Goal: Task Accomplishment & Management: Use online tool/utility

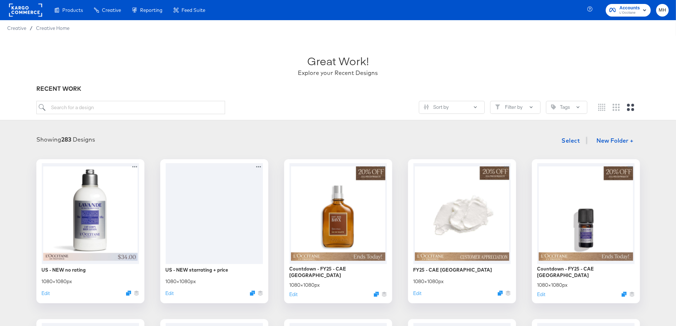
click at [215, 141] on div "Showing 283 Designs Select New Folder +" at bounding box center [337, 140] width 661 height 15
click at [253, 296] on icon "Duplicate" at bounding box center [253, 296] width 5 height 5
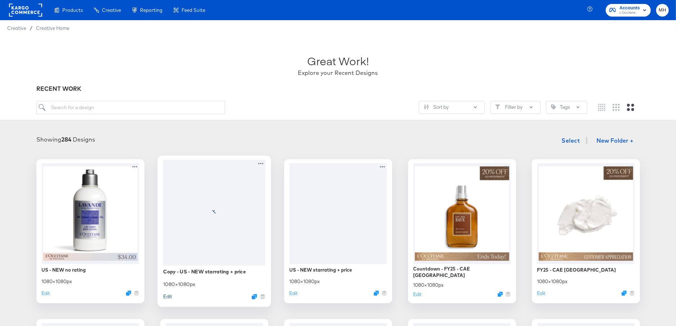
click at [166, 296] on button "Edit" at bounding box center [167, 296] width 9 height 7
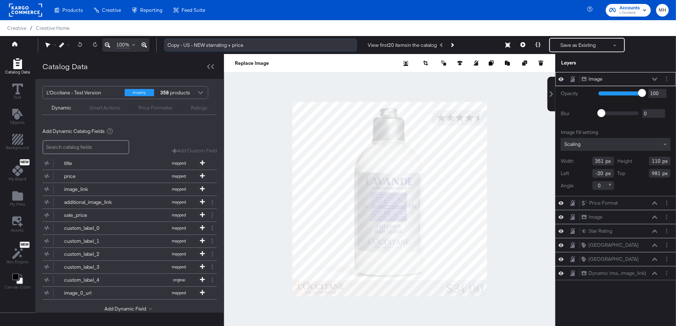
click at [208, 47] on input "Copy - US - NEW starrating + price" at bounding box center [260, 45] width 193 height 13
drag, startPoint x: 251, startPoint y: 45, endPoint x: 142, endPoint y: 37, distance: 109.0
click at [142, 37] on div "100% Copy - US - NEW starrating + price View first 20 items in the catalog Save…" at bounding box center [338, 45] width 676 height 18
type input "free shipping"
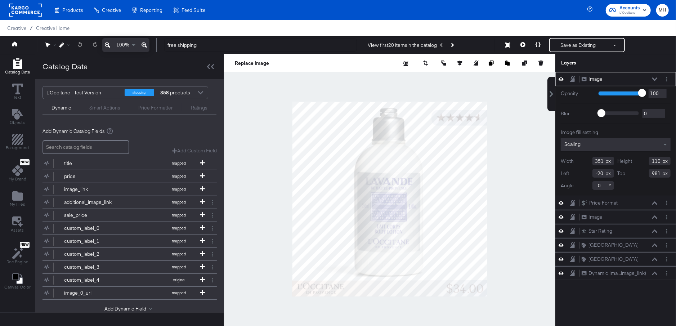
click at [255, 159] on div at bounding box center [389, 199] width 331 height 290
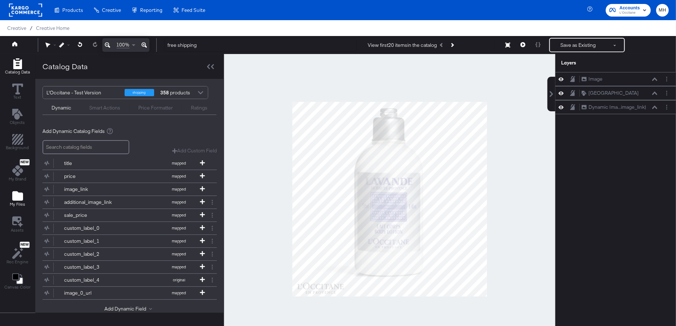
click at [17, 194] on icon "Add Files" at bounding box center [17, 195] width 11 height 9
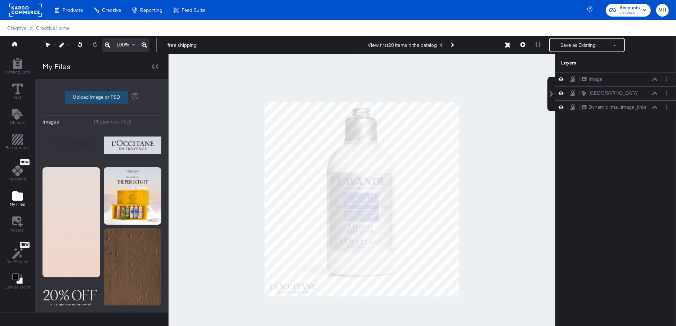
click at [95, 100] on label "Upload Image or PSD" at bounding box center [96, 97] width 62 height 12
click at [102, 97] on input "Upload Image or PSD" at bounding box center [102, 97] width 0 height 0
type input "C:\fakepath\1x1 (1).png"
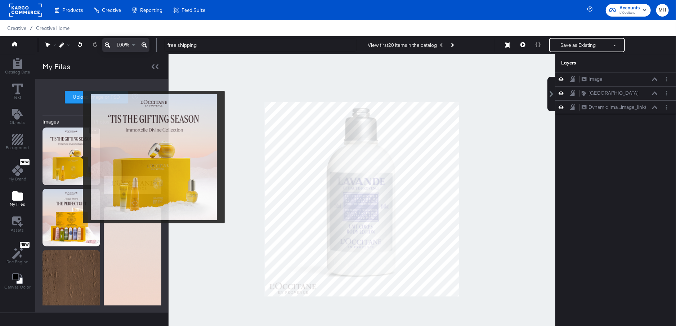
click at [78, 157] on img at bounding box center [71, 156] width 58 height 58
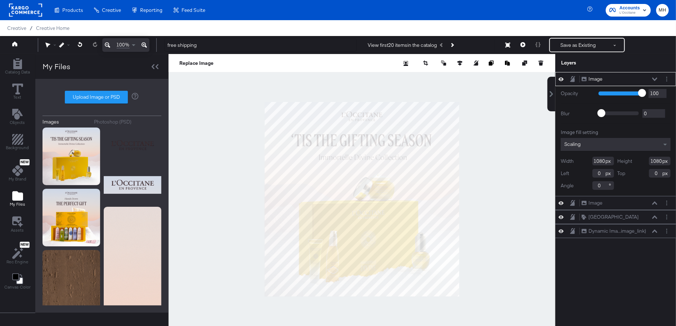
click at [655, 77] on icon at bounding box center [654, 79] width 5 height 4
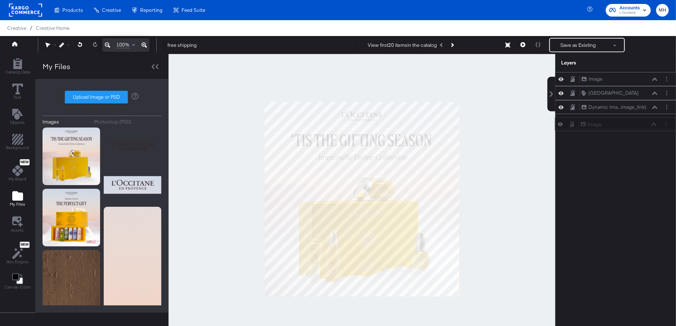
drag, startPoint x: 634, startPoint y: 77, endPoint x: 633, endPoint y: 131, distance: 54.7
click at [633, 131] on div "Image Image Image Image Rounded Square Rounded Square Dynamic Ima...image_link)…" at bounding box center [611, 202] width 130 height 261
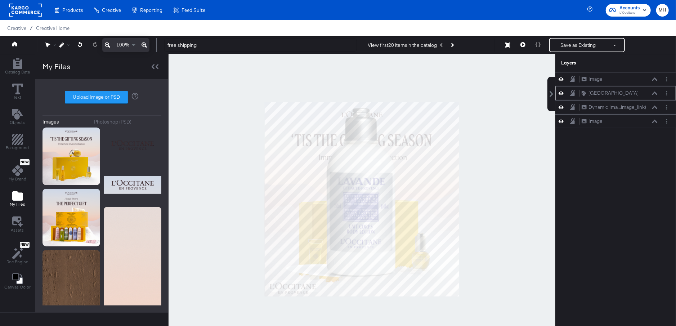
click at [654, 91] on icon at bounding box center [654, 93] width 5 height 4
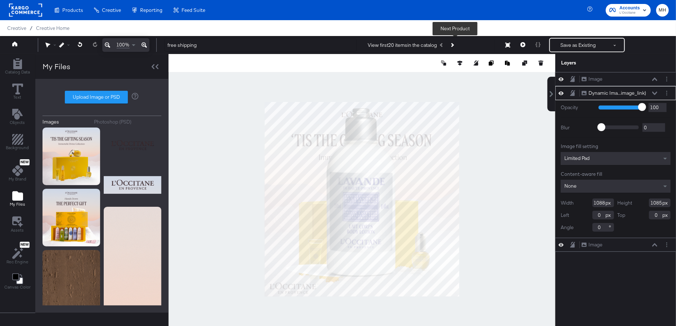
click at [454, 44] on icon "Next Product" at bounding box center [452, 45] width 4 height 4
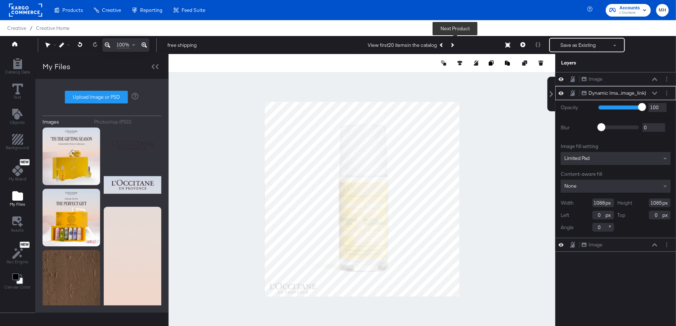
click at [454, 44] on icon "Next Product" at bounding box center [452, 45] width 4 height 4
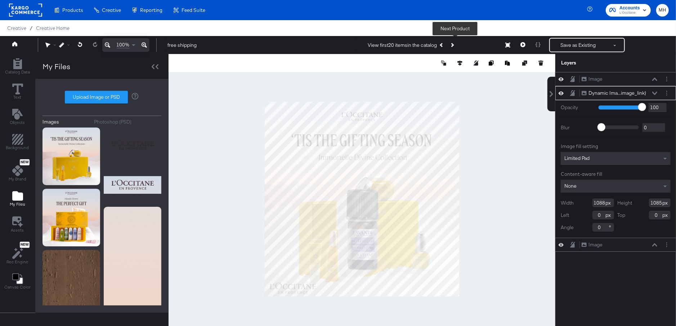
click at [454, 44] on icon "Next Product" at bounding box center [452, 45] width 4 height 4
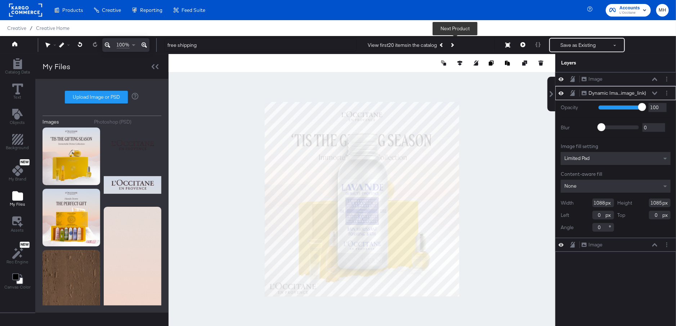
click at [454, 44] on icon "Next Product" at bounding box center [452, 45] width 4 height 4
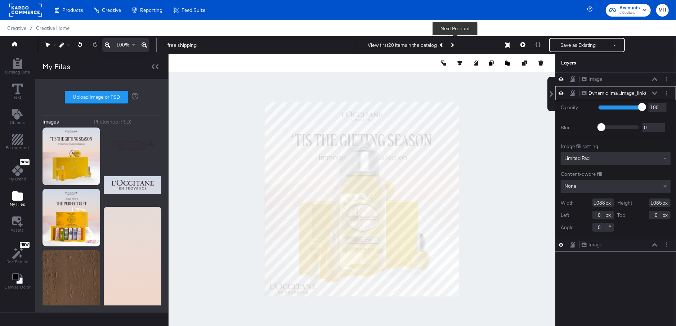
click at [454, 44] on icon "Next Product" at bounding box center [452, 45] width 4 height 4
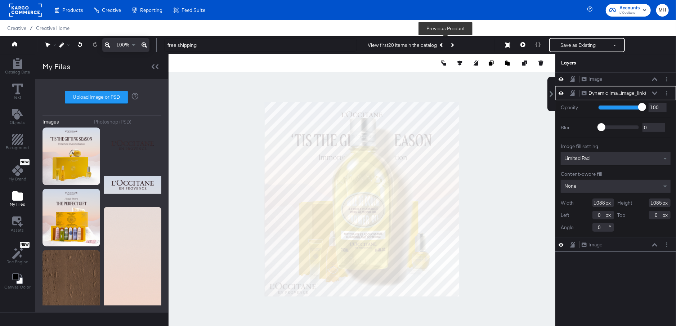
click at [444, 46] on icon "Previous Product" at bounding box center [442, 45] width 4 height 4
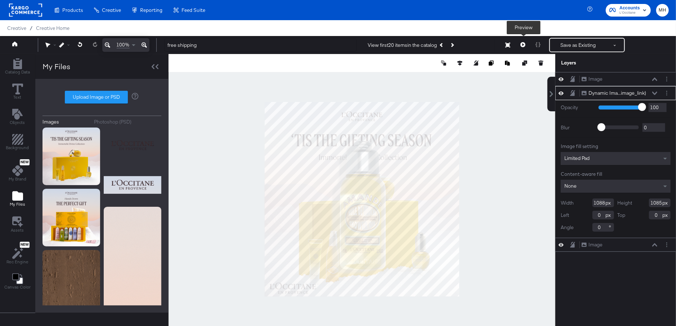
click at [523, 49] on button at bounding box center [522, 45] width 15 height 14
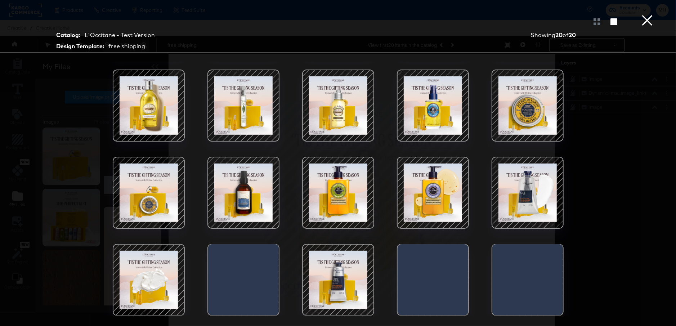
scroll to position [18, 0]
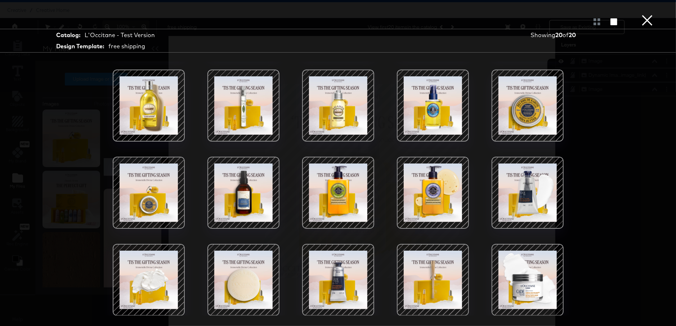
click at [648, 14] on button "×" at bounding box center [647, 7] width 14 height 14
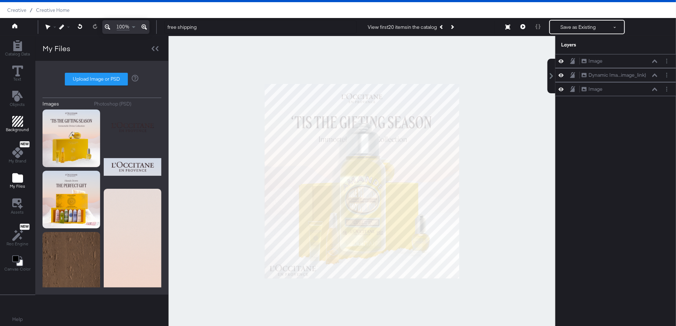
click at [14, 120] on icon "Add Rectangle" at bounding box center [17, 121] width 11 height 11
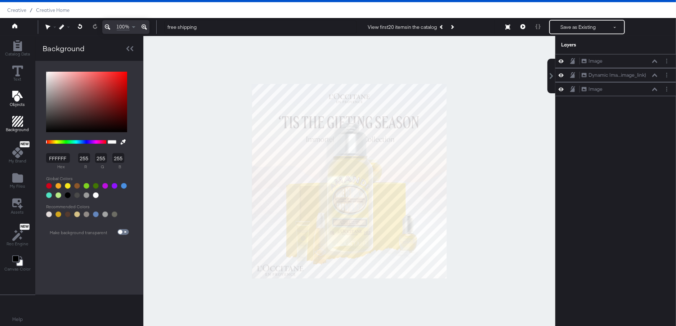
click at [16, 99] on icon "Add Text" at bounding box center [17, 96] width 10 height 11
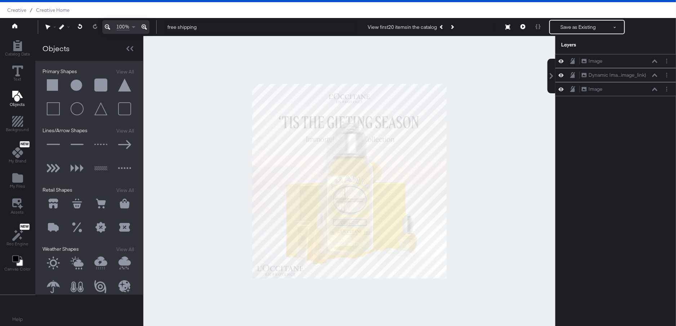
click at [51, 85] on button at bounding box center [53, 86] width 22 height 22
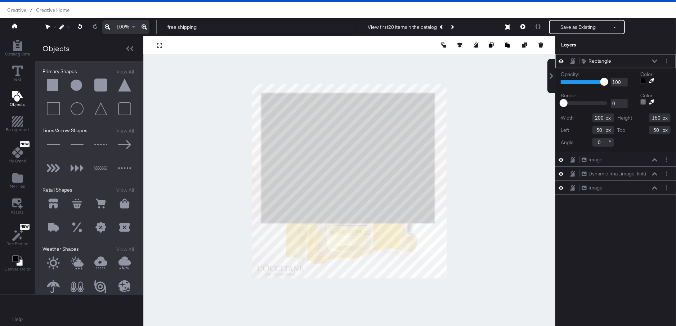
type input "962"
type input "721"
type input "26"
type input "40"
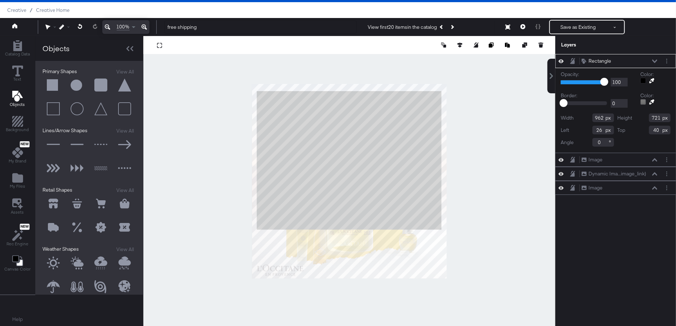
type input "1026"
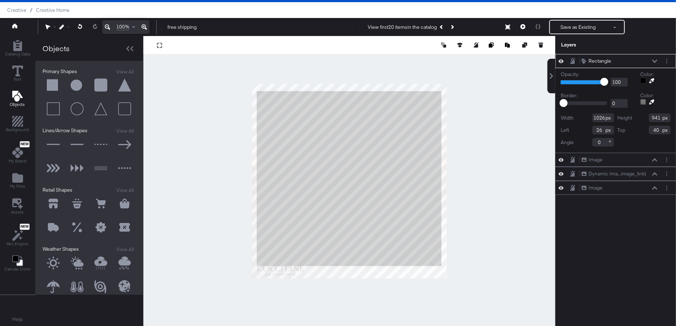
type input "971"
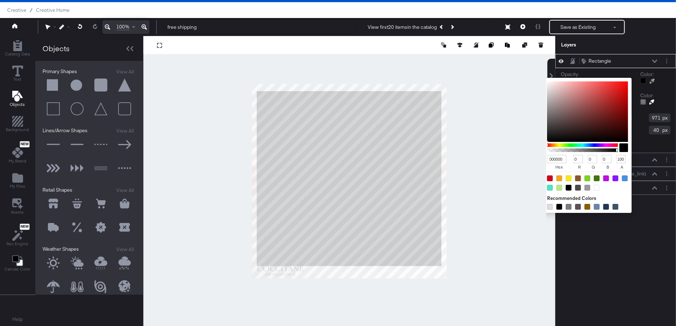
click at [643, 80] on div at bounding box center [643, 81] width 6 height 6
click at [598, 188] on div at bounding box center [597, 188] width 6 height 6
type input "FFFFFF"
type input "255"
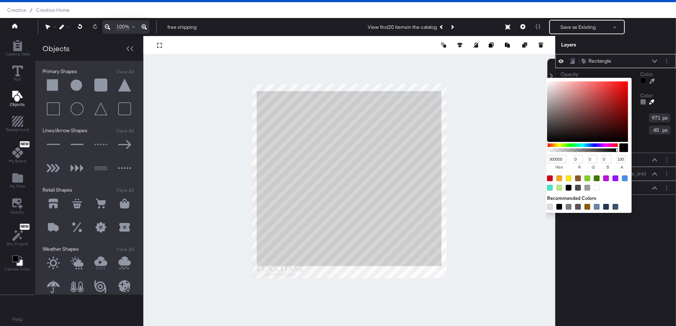
type input "255"
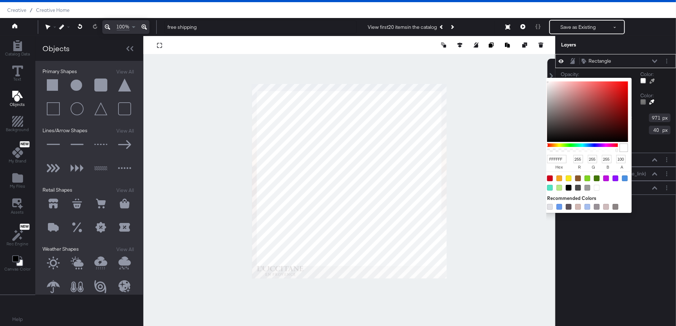
type input "EDF0F2"
type input "237"
type input "240"
type input "242"
click at [498, 173] on div at bounding box center [349, 181] width 411 height 290
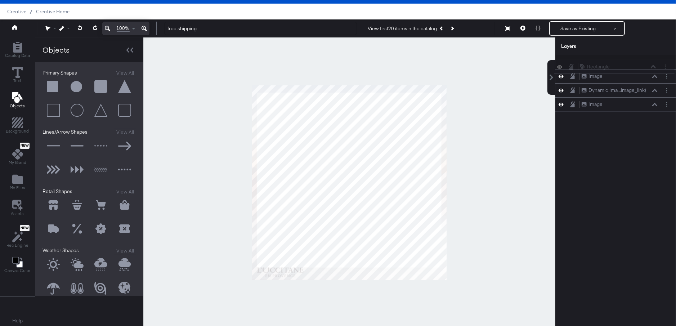
scroll to position [17, 0]
drag, startPoint x: 629, startPoint y: 62, endPoint x: 624, endPoint y: 90, distance: 28.5
click at [624, 90] on div "Rectangle Rectangle" at bounding box center [614, 87] width 76 height 8
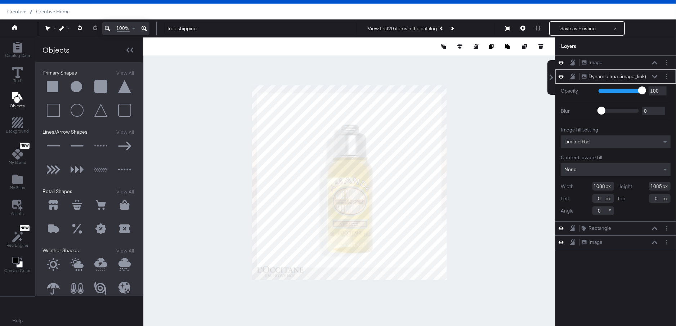
click at [650, 77] on div "Dynamic Ima...image_link) Dynamic Image (additional_image_link)" at bounding box center [619, 77] width 76 height 8
click at [655, 76] on icon at bounding box center [654, 77] width 5 height 4
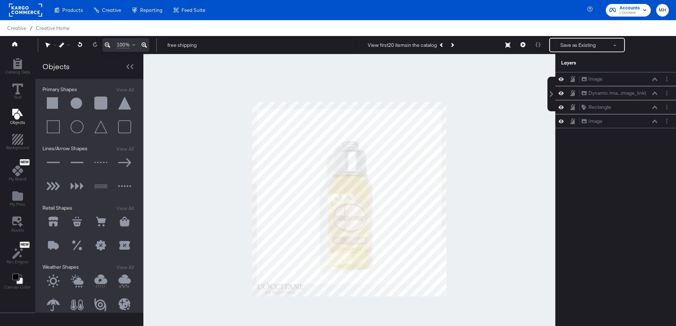
scroll to position [17, 0]
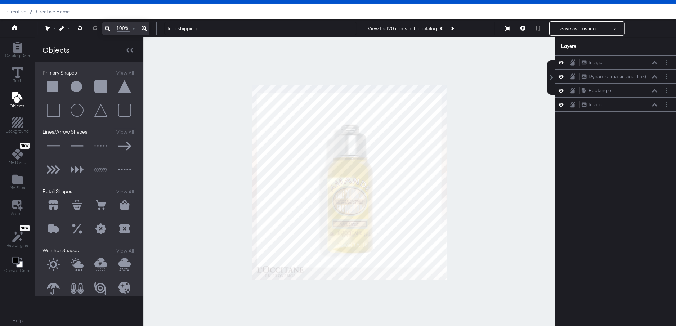
click at [655, 91] on icon at bounding box center [654, 91] width 5 height 4
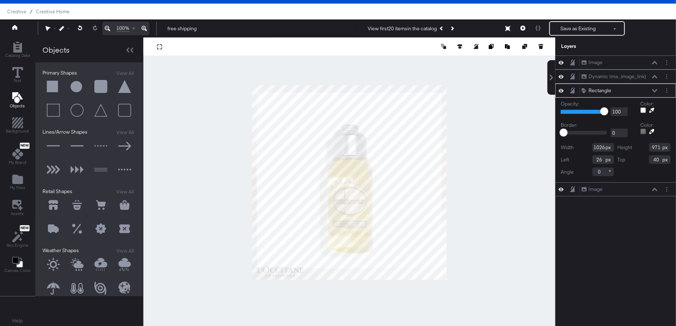
type input "976"
click at [477, 167] on div at bounding box center [349, 182] width 412 height 290
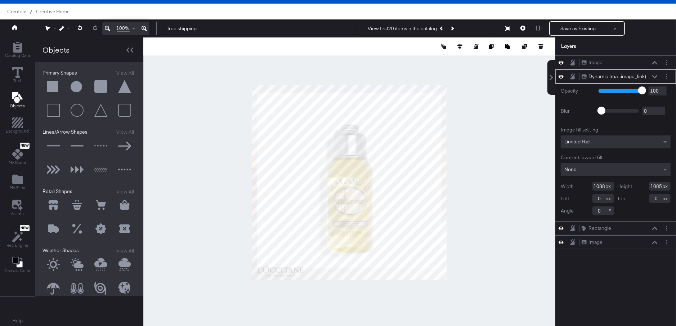
type input "472"
type input "88"
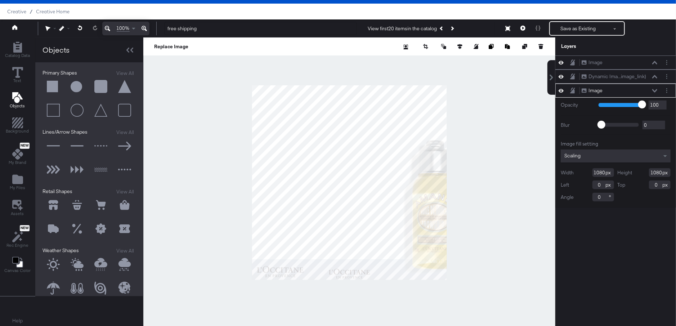
click at [329, 309] on html "Products Products Product Catalogs Enhance Your Product Catalog, Map Them to Pu…" at bounding box center [338, 146] width 676 height 326
type input "964"
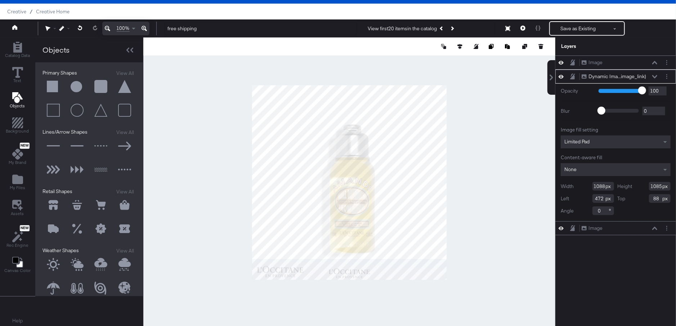
type input "0"
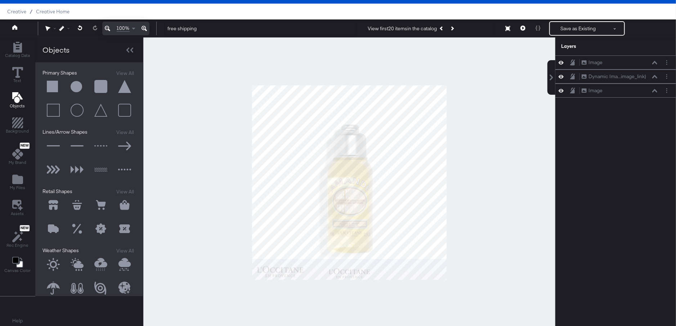
click at [484, 202] on div at bounding box center [349, 182] width 412 height 290
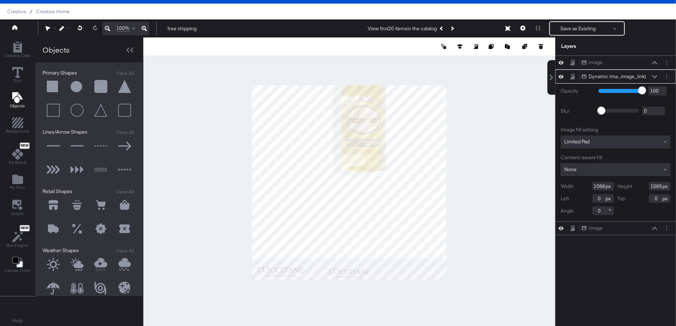
type input "74"
type input "-456"
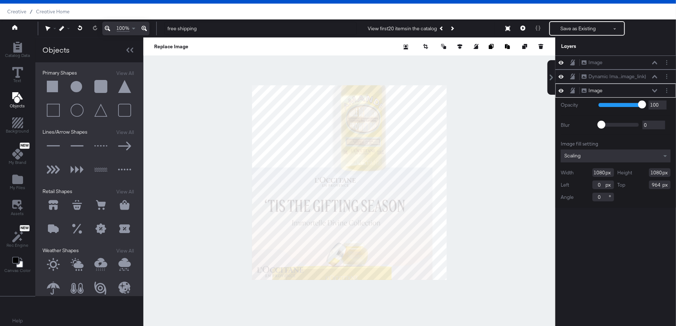
type input "82"
type input "580"
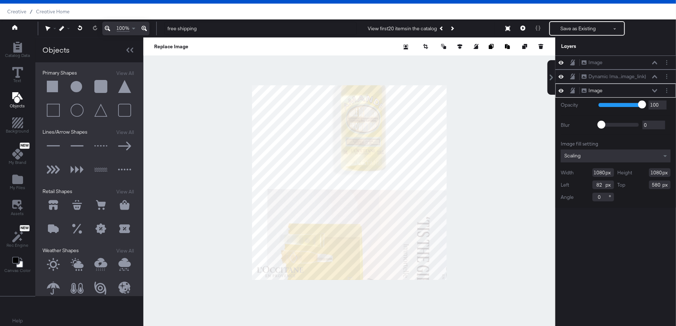
click at [428, 288] on div at bounding box center [349, 182] width 412 height 290
type input "1166"
type input "584"
type input "90"
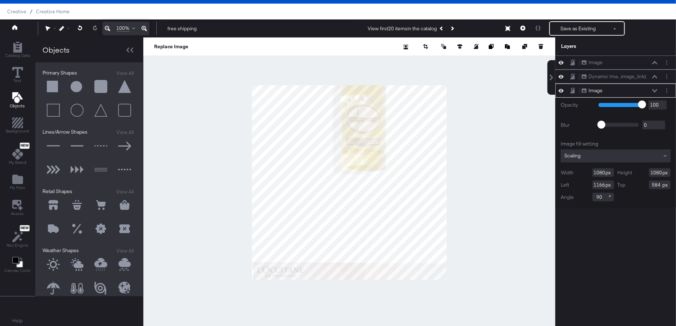
click at [383, 318] on div at bounding box center [349, 182] width 412 height 290
type input "1086"
type input "989"
type input "1088"
type input "975"
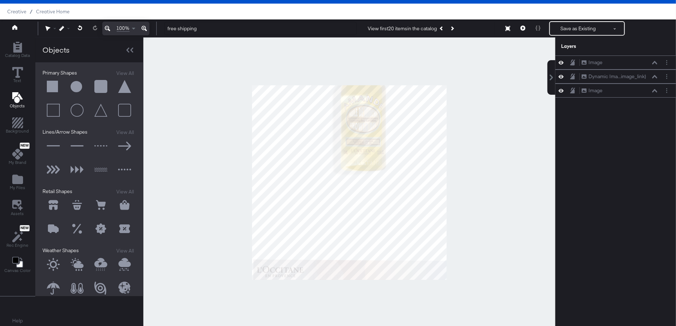
click at [484, 275] on div at bounding box center [349, 182] width 412 height 290
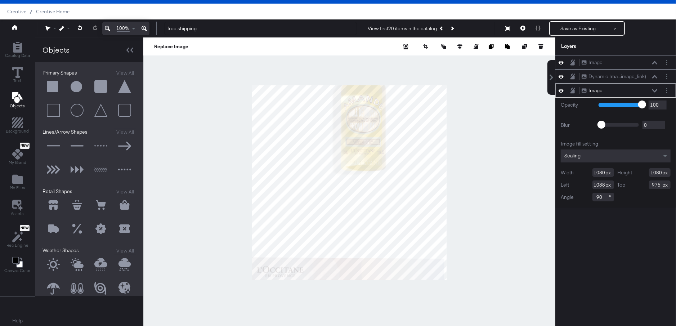
type input "1068"
type input "971"
type input "1093"
type input "1081"
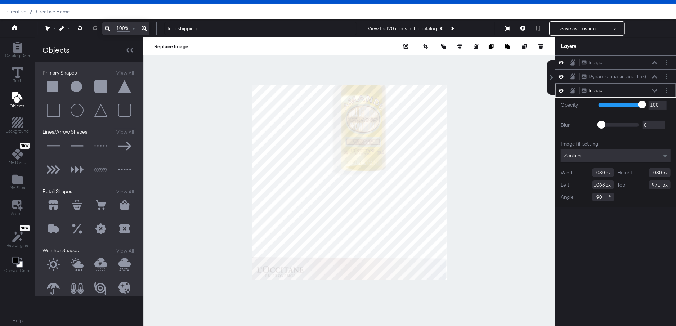
type input "958"
type input "959"
type input "314"
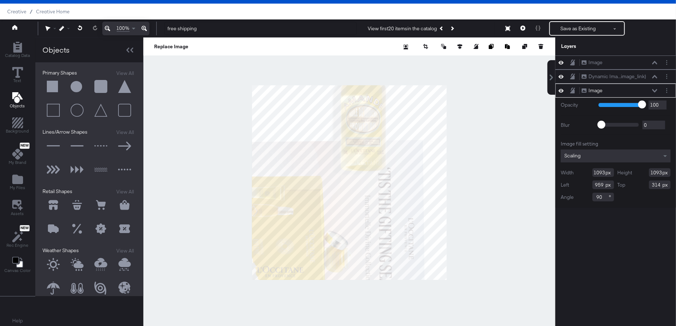
type input "949"
type input "303"
type input "89"
click at [434, 309] on html "Products Products Product Catalogs Enhance Your Product Catalog, Map Them to Pu…" at bounding box center [338, 146] width 676 height 326
type input "1197"
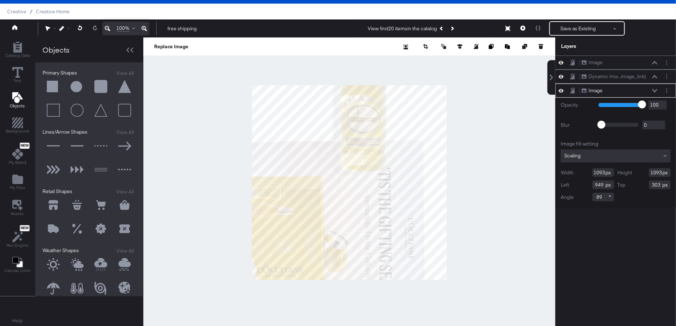
type input "849"
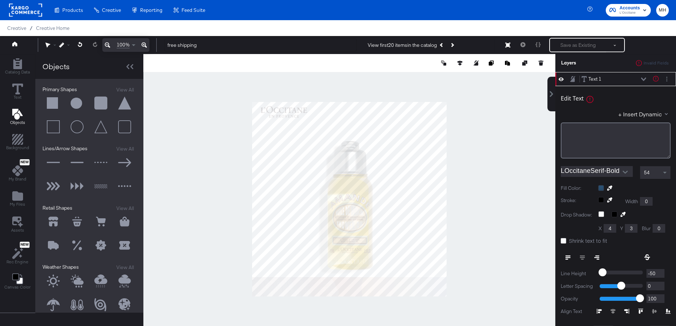
scroll to position [16, 0]
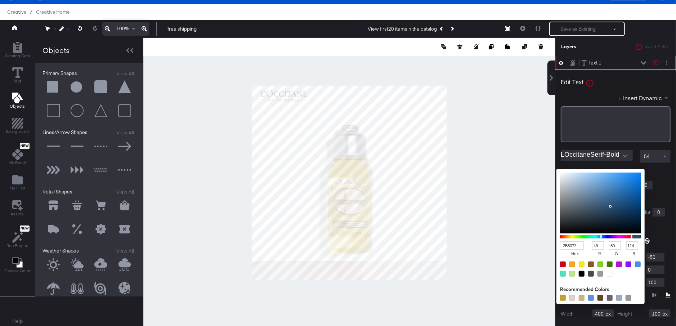
click at [602, 172] on div "2B5072 hex 43 r 80 g 114 b 100 a Recommended Colors" at bounding box center [634, 172] width 72 height 6
click at [600, 297] on div at bounding box center [600, 298] width 6 height 6
type input "604227"
type input "96"
type input "66"
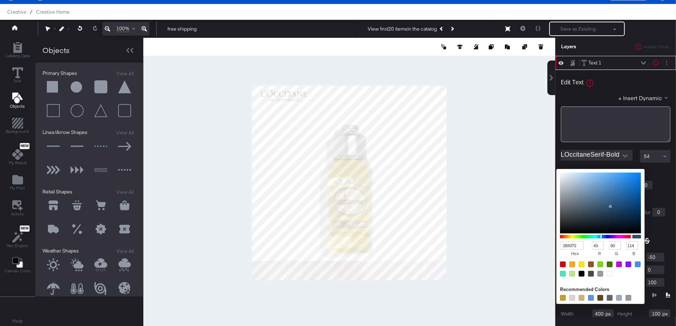
type input "39"
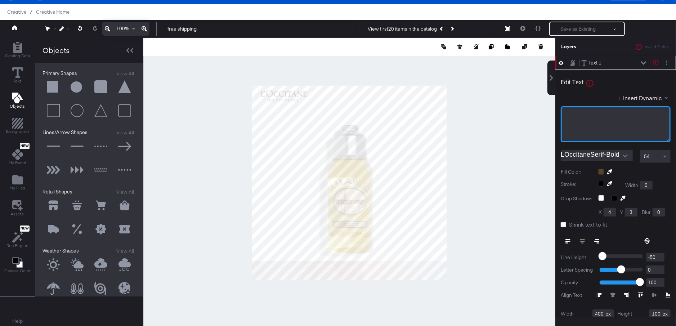
click at [607, 117] on div "﻿" at bounding box center [616, 124] width 110 height 36
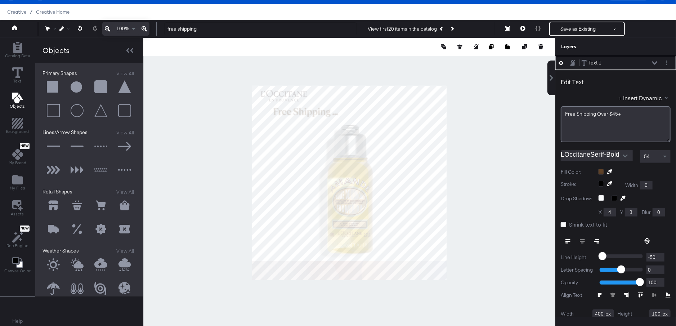
type input "960"
type input "240"
click at [619, 150] on div at bounding box center [624, 155] width 15 height 11
click at [629, 153] on button "Open" at bounding box center [625, 155] width 11 height 11
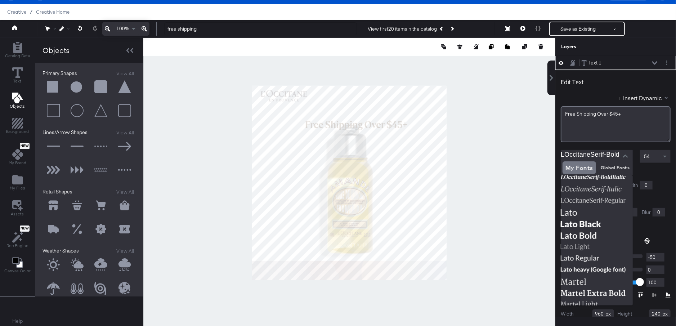
scroll to position [799, 0]
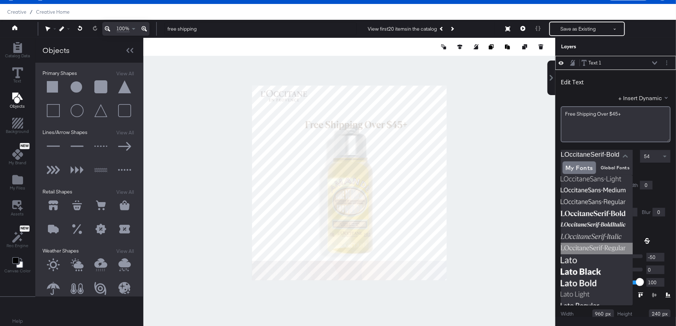
click at [589, 246] on img at bounding box center [597, 249] width 72 height 12
type input "LOccitaneSerif-Regular"
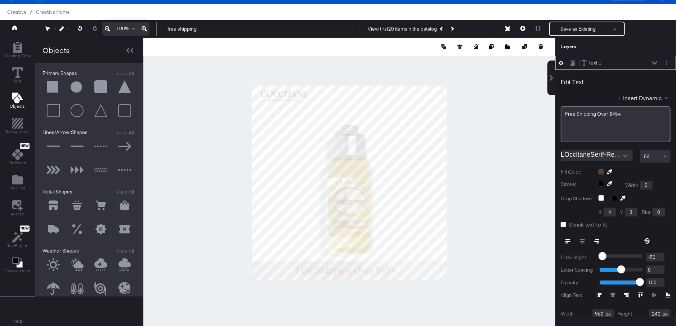
type input "44"
type input "908"
click at [504, 264] on div at bounding box center [349, 183] width 412 height 290
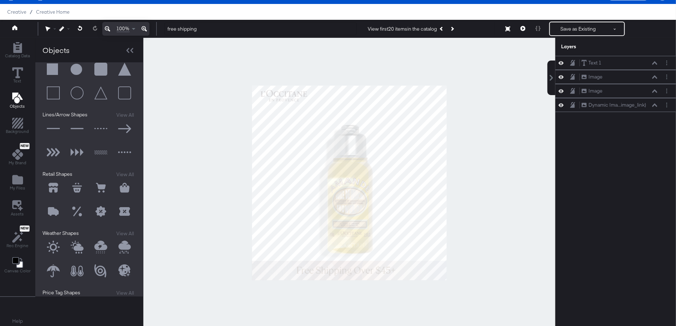
scroll to position [19, 0]
click at [52, 213] on button at bounding box center [53, 211] width 22 height 22
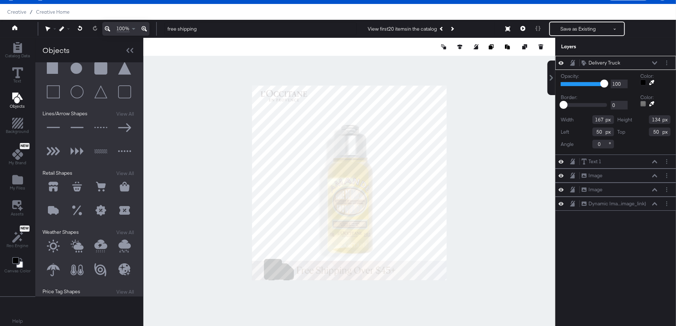
type input "26"
type input "936"
type input "81"
type input "72"
type input "1008"
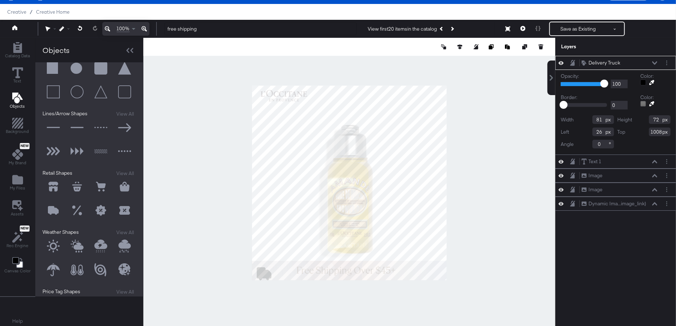
type input "140"
type input "992"
click at [206, 271] on div at bounding box center [349, 183] width 412 height 290
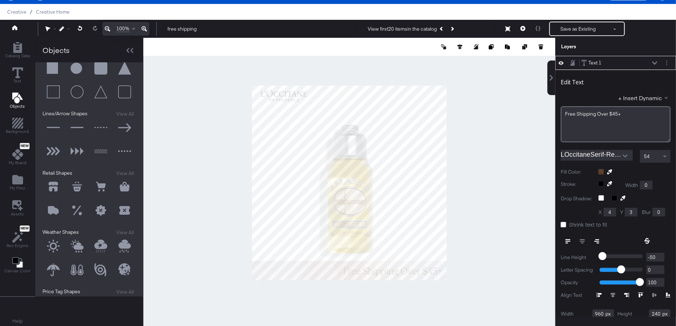
type input "310"
type input "912"
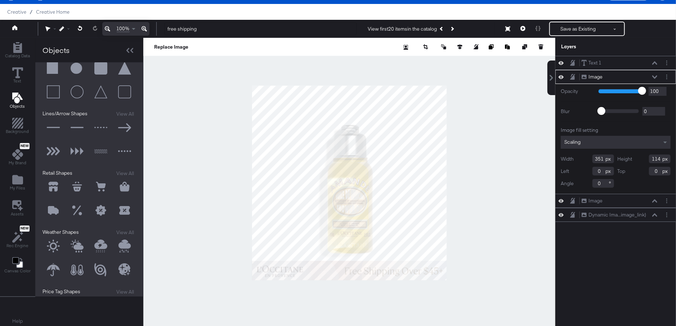
type input "-22"
type input "975"
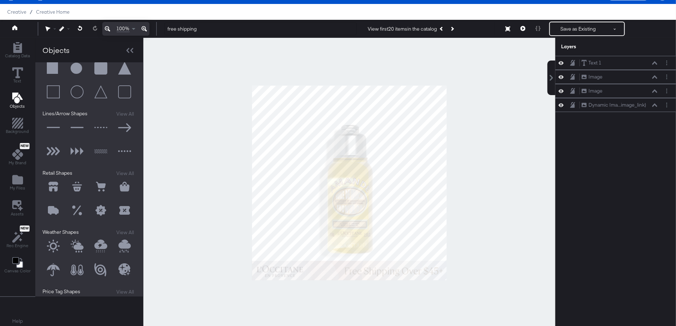
click at [215, 255] on div at bounding box center [349, 183] width 412 height 290
click at [17, 179] on icon "Add Files" at bounding box center [17, 179] width 11 height 9
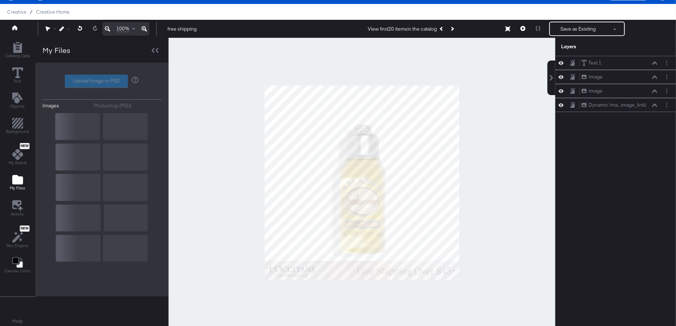
scroll to position [0, 0]
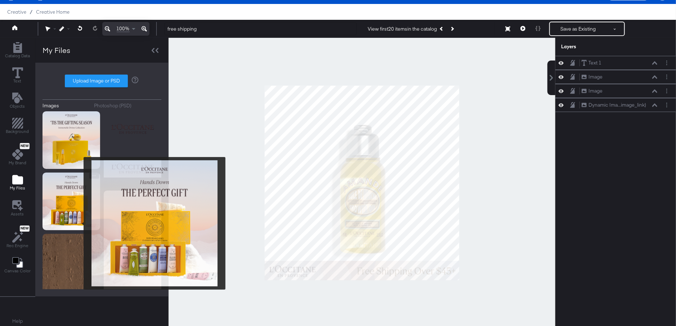
click at [79, 223] on img at bounding box center [71, 201] width 58 height 58
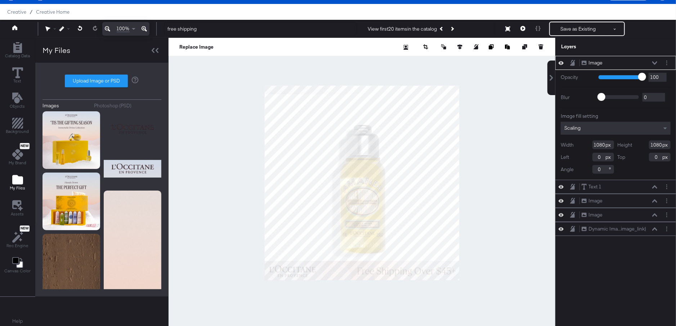
click at [329, 14] on div "Products Products Product Catalogs Enhance Your Product Catalog, Map Them to Pu…" at bounding box center [338, 155] width 676 height 342
type input "-1032"
click at [255, 145] on div at bounding box center [361, 183] width 387 height 290
type input "-1034"
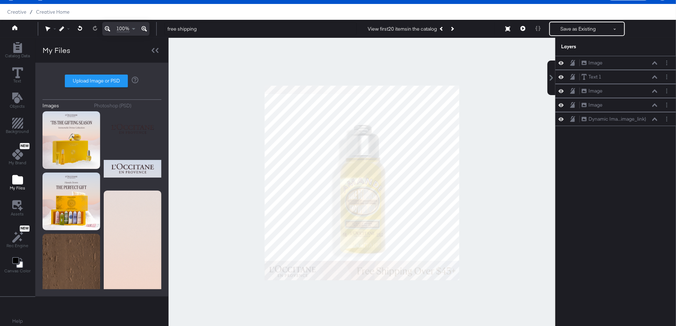
click at [227, 162] on div at bounding box center [361, 183] width 387 height 290
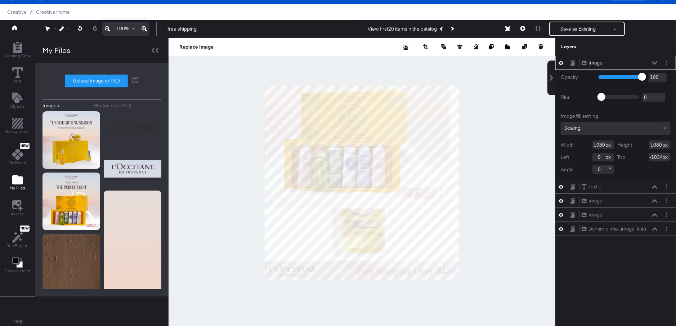
type input "-55"
type input "-398"
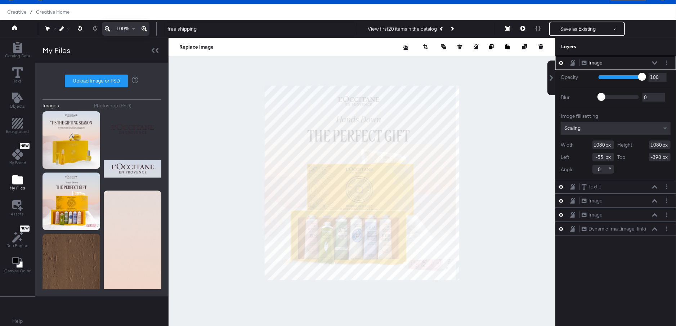
type input "-19"
type input "0"
click at [425, 47] on icon "button" at bounding box center [425, 46] width 5 height 5
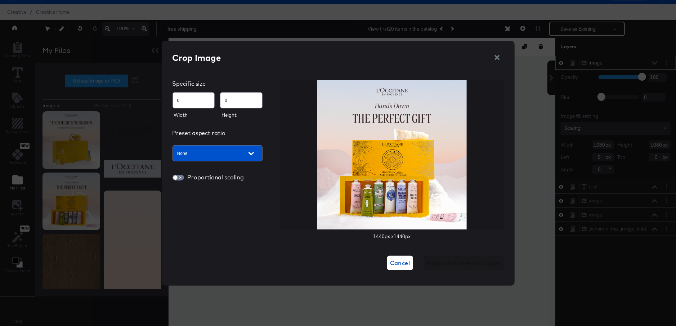
type input "115"
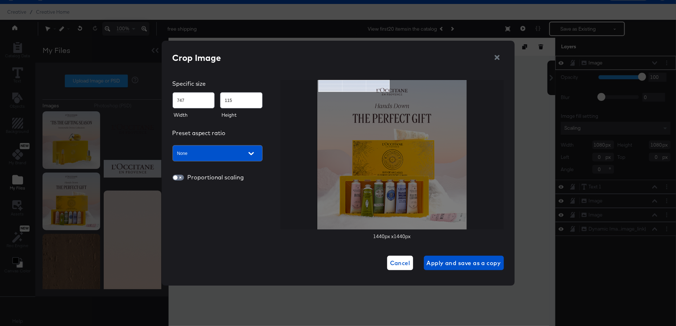
type input "818"
type input "119"
type input "948"
type input "133"
type input "956"
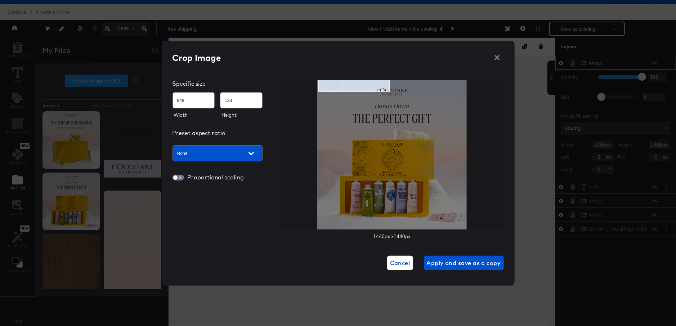
type input "135"
type input "987"
type input "137"
type input "1015"
type input "139"
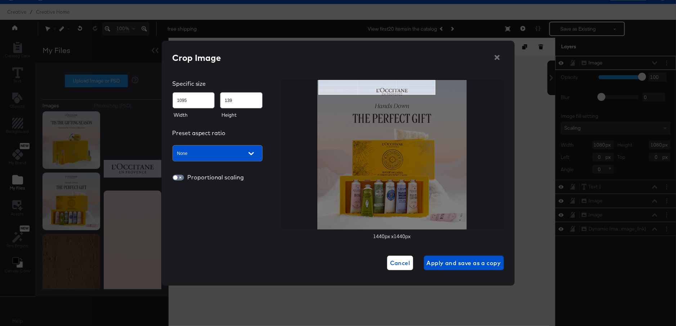
type input "1129"
type input "142"
type input "1150"
type input "145"
type input "1167"
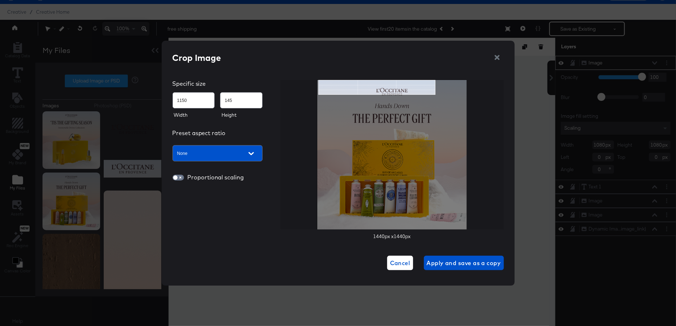
type input "149"
type input "1187"
type input "152"
type input "1233"
type input "164"
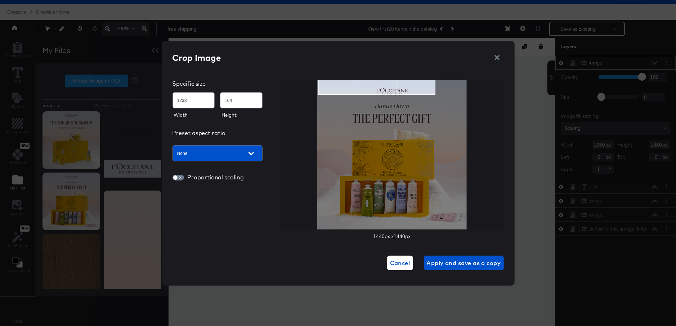
type input "1241"
type input "168"
type input "1258"
type input "171"
type input "1273"
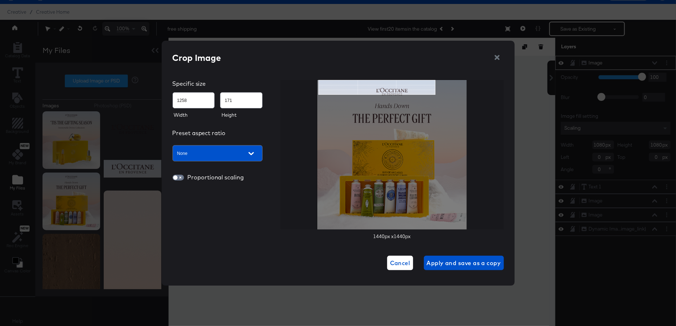
type input "174"
type input "1288"
type input "178"
type input "1326"
type input "184"
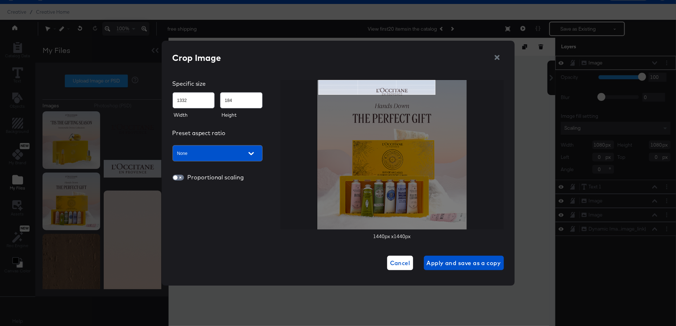
type input "1343"
type input "185"
type input "1430"
click at [471, 98] on div at bounding box center [391, 154] width 223 height 149
type input "175"
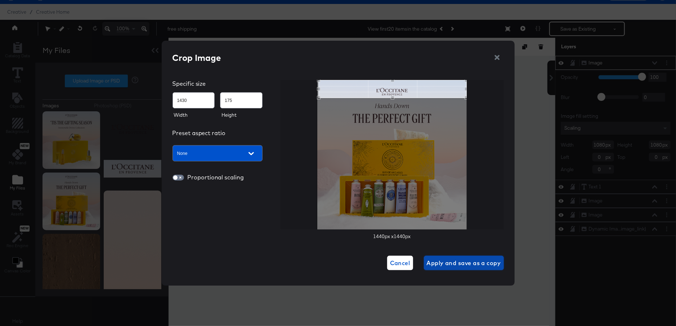
click at [470, 258] on span "Apply and save as a copy" at bounding box center [464, 263] width 74 height 10
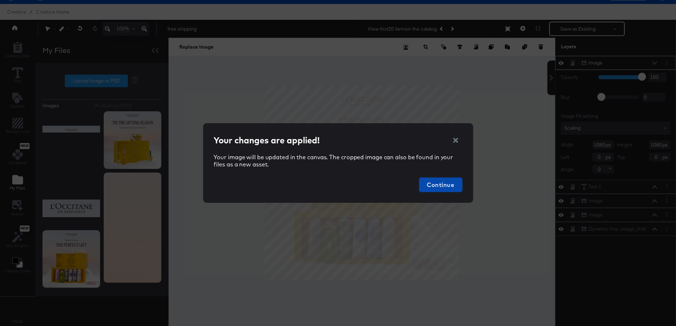
click at [442, 186] on span "Continue" at bounding box center [440, 185] width 37 height 10
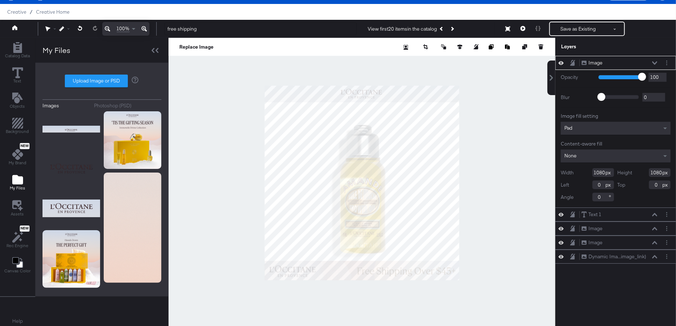
type input "-514"
click at [494, 126] on div at bounding box center [361, 183] width 387 height 290
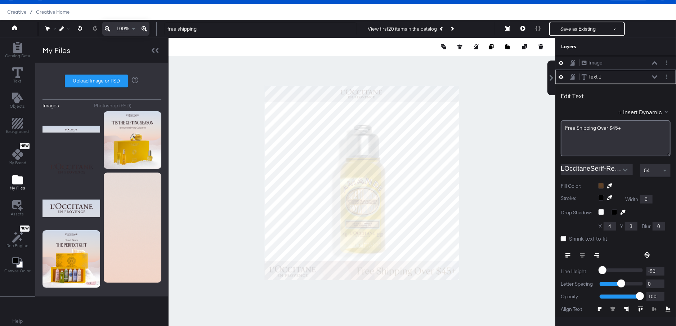
scroll to position [14, 0]
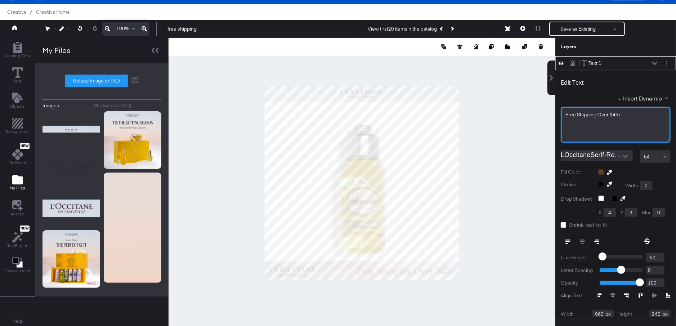
click at [615, 113] on span "Free ﻿Shipping Over $45+" at bounding box center [593, 114] width 56 height 6
click at [507, 202] on div at bounding box center [361, 183] width 387 height 290
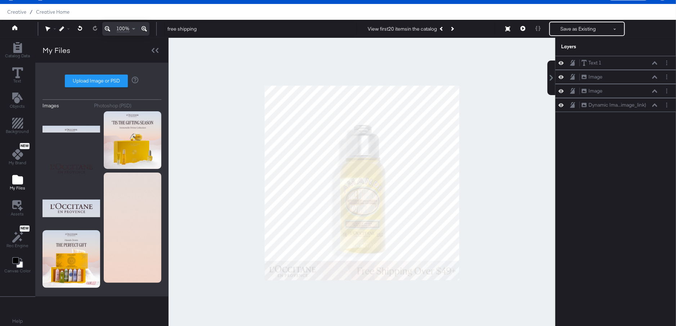
click at [481, 147] on div at bounding box center [361, 183] width 387 height 290
click at [454, 28] on icon "Next Product" at bounding box center [452, 29] width 4 height 4
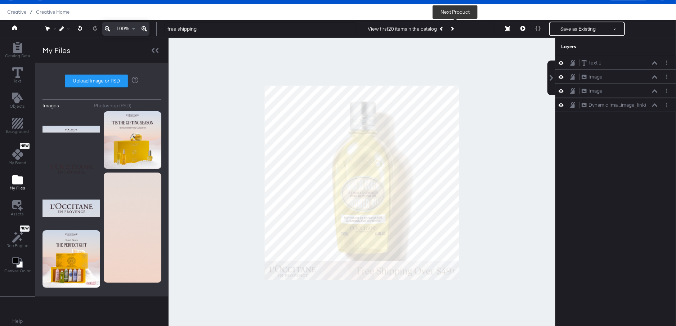
click at [454, 28] on icon "Next Product" at bounding box center [452, 29] width 4 height 4
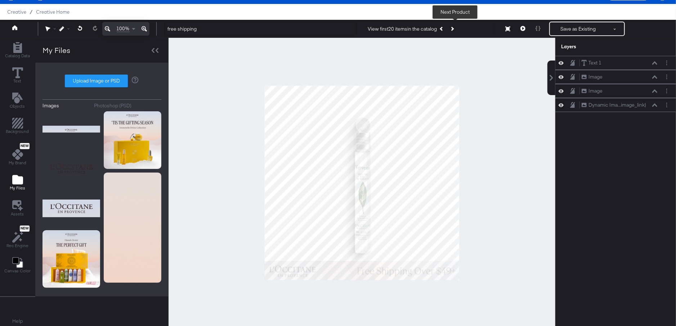
click at [454, 28] on icon "Next Product" at bounding box center [452, 29] width 4 height 4
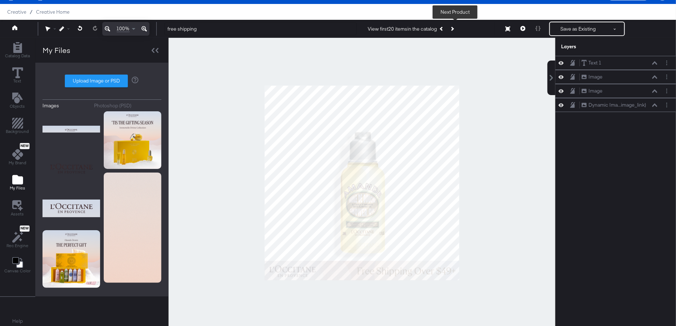
click at [454, 28] on icon "Next Product" at bounding box center [452, 29] width 4 height 4
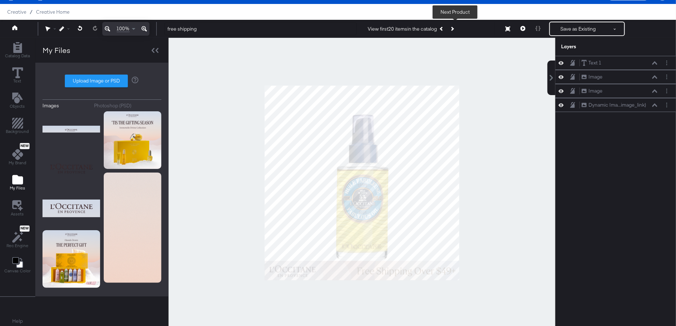
click at [454, 28] on icon "Next Product" at bounding box center [452, 29] width 4 height 4
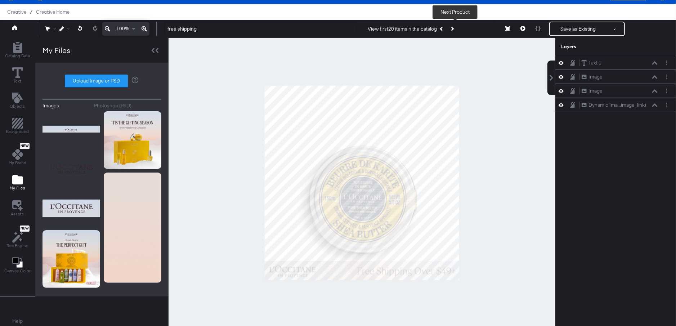
click at [454, 28] on icon "Next Product" at bounding box center [452, 29] width 4 height 4
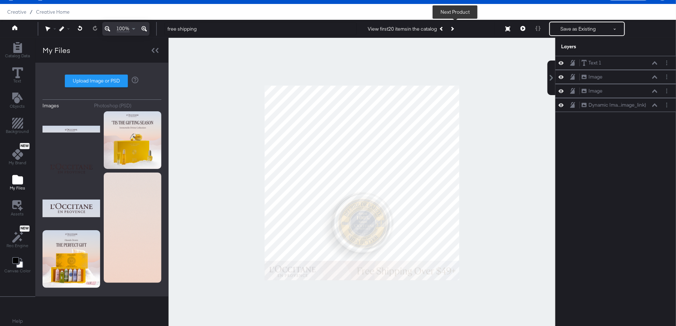
click at [454, 28] on icon "Next Product" at bounding box center [452, 29] width 4 height 4
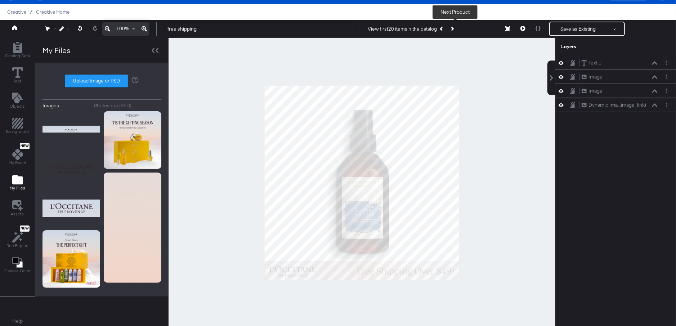
click at [454, 28] on icon "Next Product" at bounding box center [452, 29] width 4 height 4
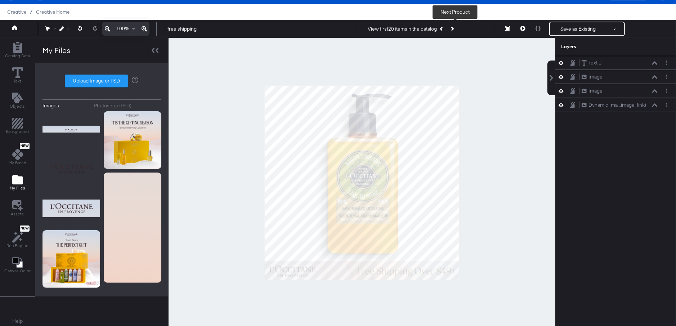
click at [454, 28] on icon "Next Product" at bounding box center [452, 29] width 4 height 4
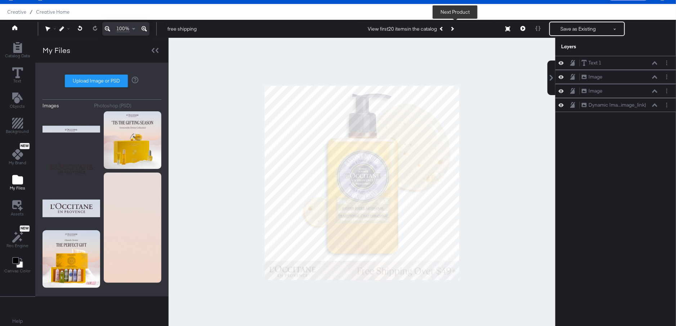
click at [454, 28] on icon "Next Product" at bounding box center [452, 29] width 4 height 4
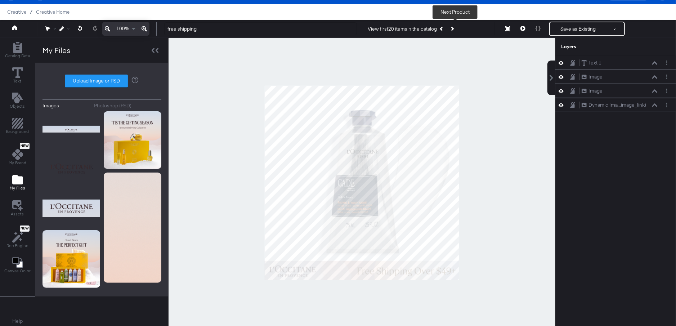
click at [454, 28] on icon "Next Product" at bounding box center [452, 29] width 4 height 4
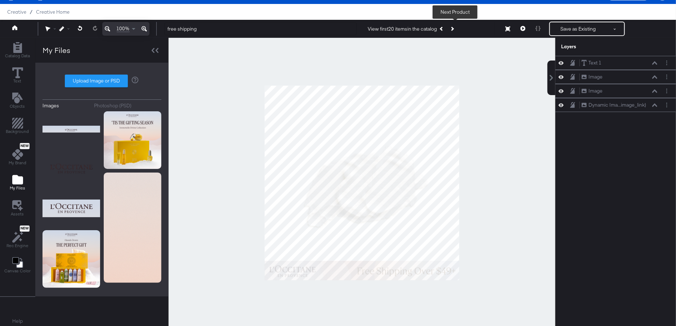
click at [454, 28] on icon "Next Product" at bounding box center [452, 29] width 4 height 4
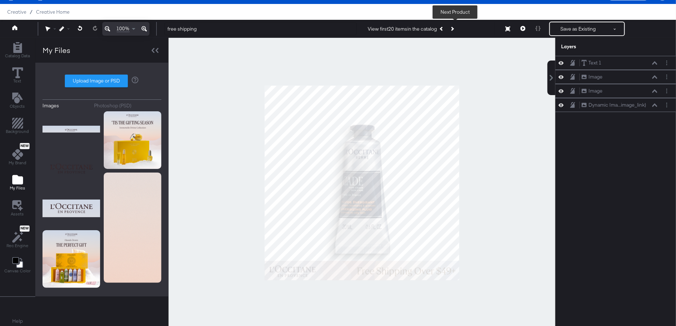
click at [454, 28] on icon "Next Product" at bounding box center [452, 29] width 4 height 4
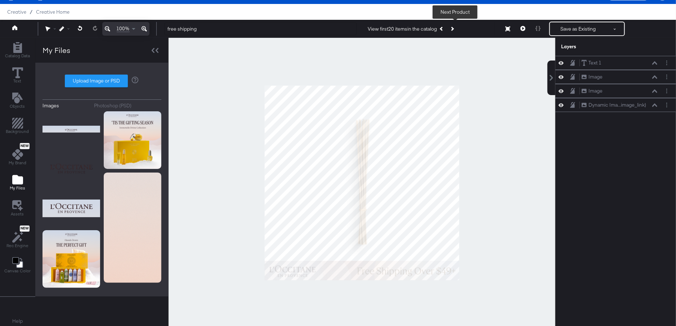
click at [457, 29] on button "Next Product" at bounding box center [452, 28] width 10 height 13
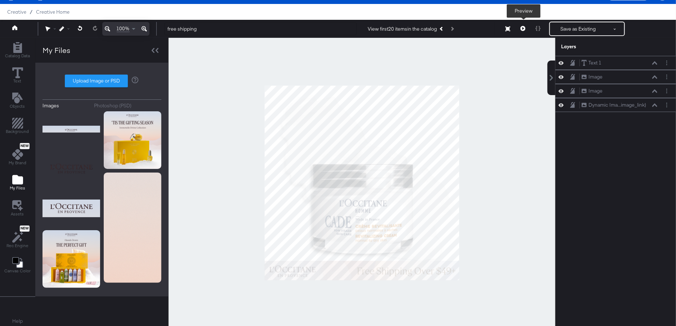
click at [525, 27] on icon at bounding box center [522, 28] width 5 height 5
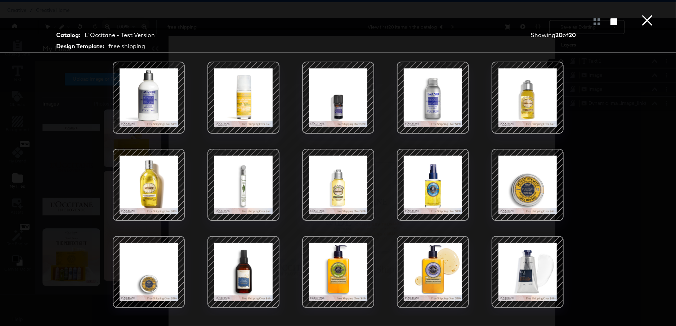
scroll to position [79, 0]
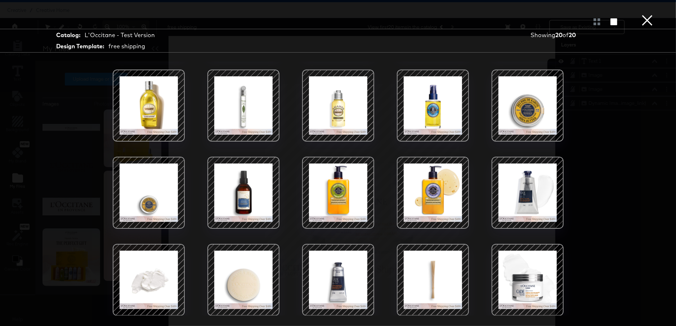
click at [646, 14] on button "×" at bounding box center [647, 7] width 14 height 14
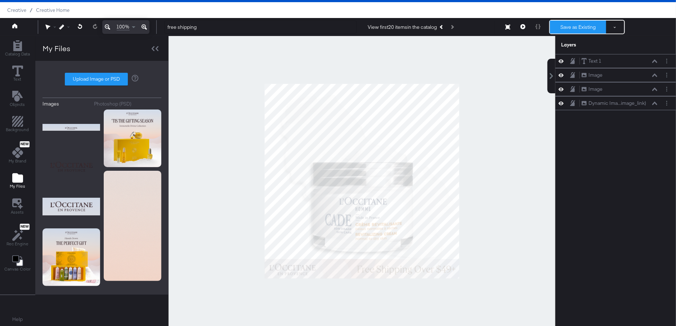
click at [575, 24] on button "Save as Existing" at bounding box center [578, 27] width 56 height 13
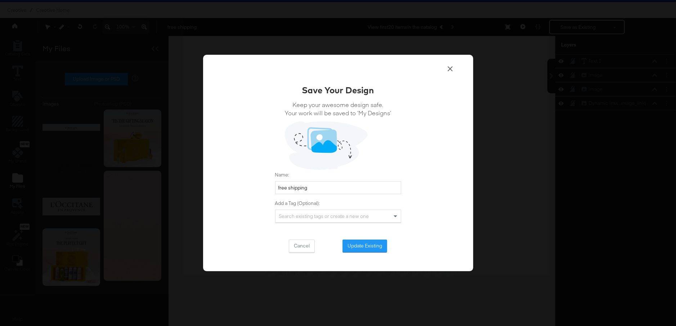
click at [364, 238] on div "Save Your Design Keep your awesome design safe. Your work will be saved to ‘My …" at bounding box center [338, 168] width 126 height 168
click at [364, 244] on button "Update Existing" at bounding box center [364, 245] width 45 height 13
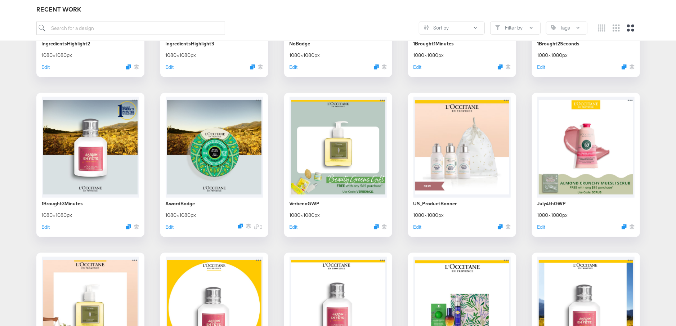
scroll to position [8963, 0]
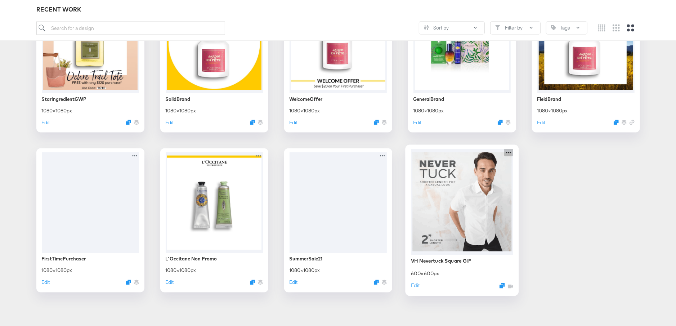
click at [508, 151] on icon at bounding box center [508, 153] width 9 height 8
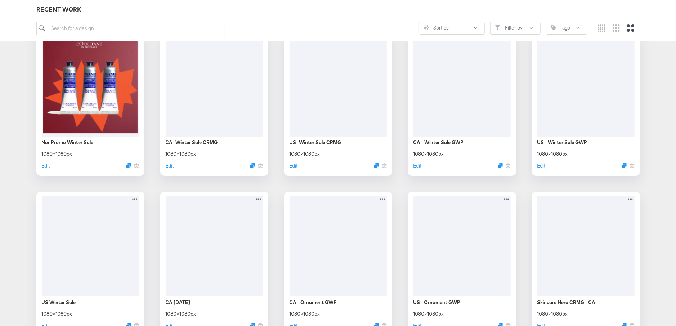
scroll to position [0, 0]
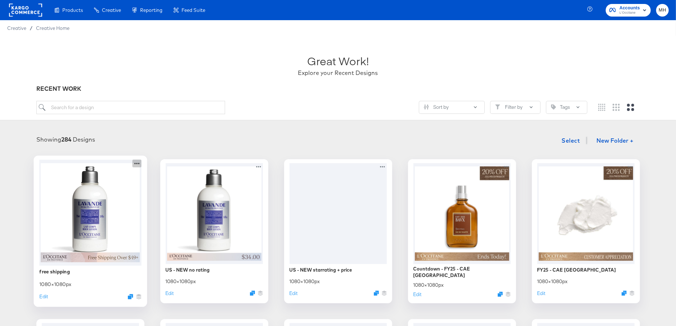
click at [135, 165] on icon at bounding box center [136, 163] width 9 height 8
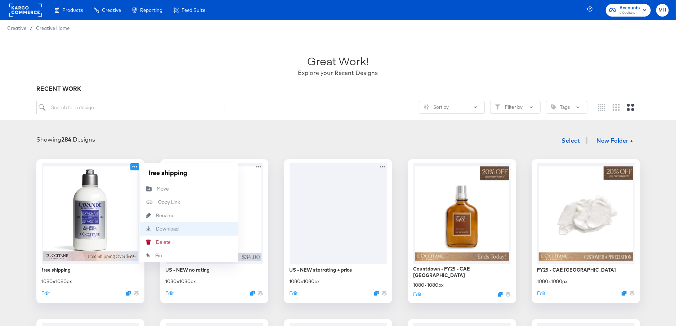
click at [156, 229] on div "Download Download" at bounding box center [156, 229] width 0 height 0
